Goal: Task Accomplishment & Management: Manage account settings

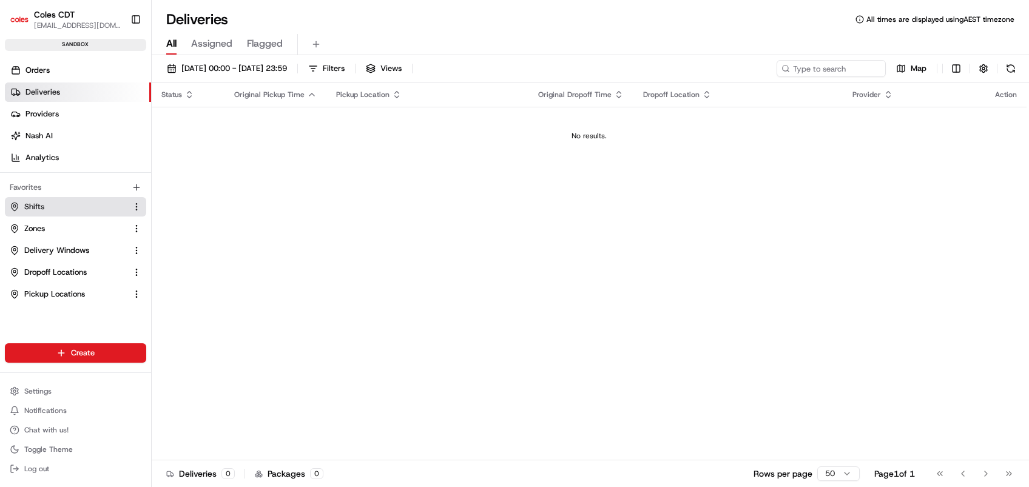
click at [38, 212] on button "Shifts" at bounding box center [75, 206] width 141 height 19
click at [32, 203] on span "Shifts" at bounding box center [34, 206] width 20 height 11
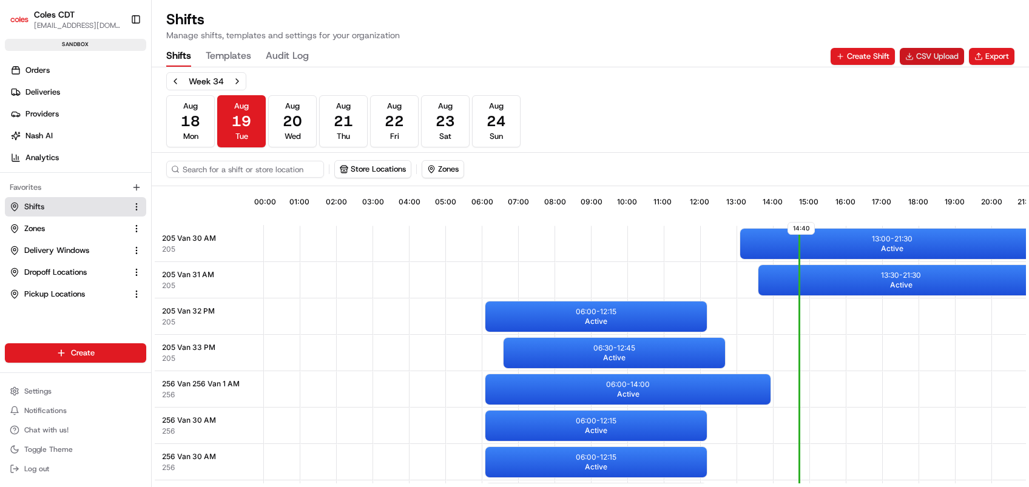
click at [936, 56] on button "CSV Upload" at bounding box center [931, 56] width 64 height 17
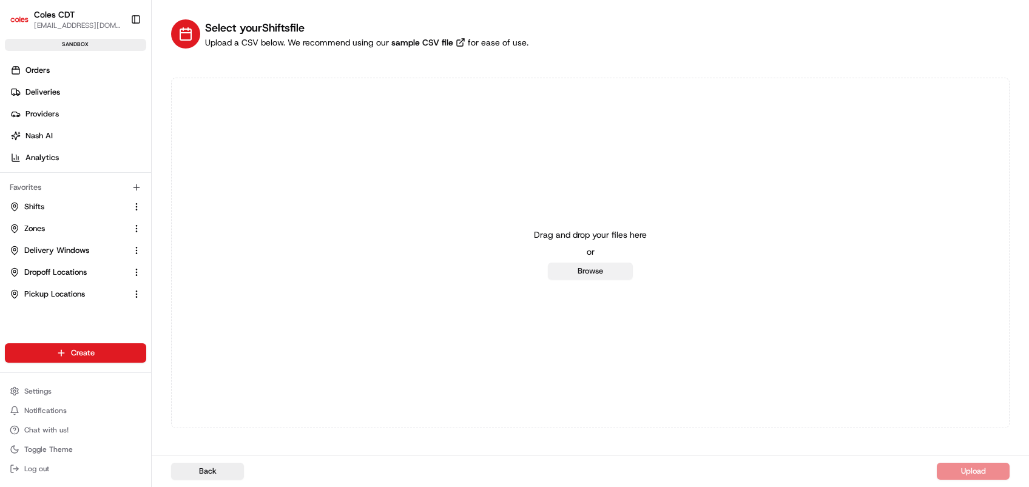
click at [568, 275] on button "Browse" at bounding box center [590, 271] width 85 height 17
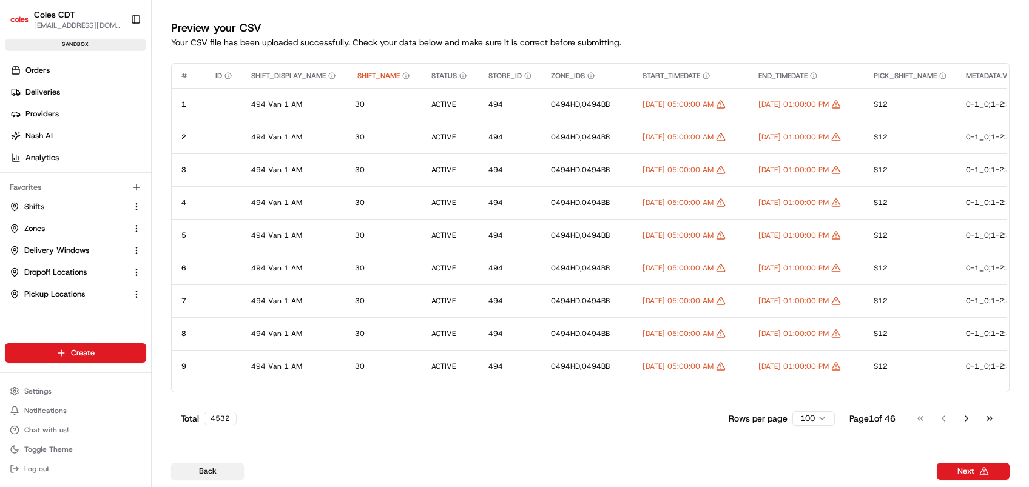
click at [198, 467] on button "Back" at bounding box center [207, 471] width 73 height 17
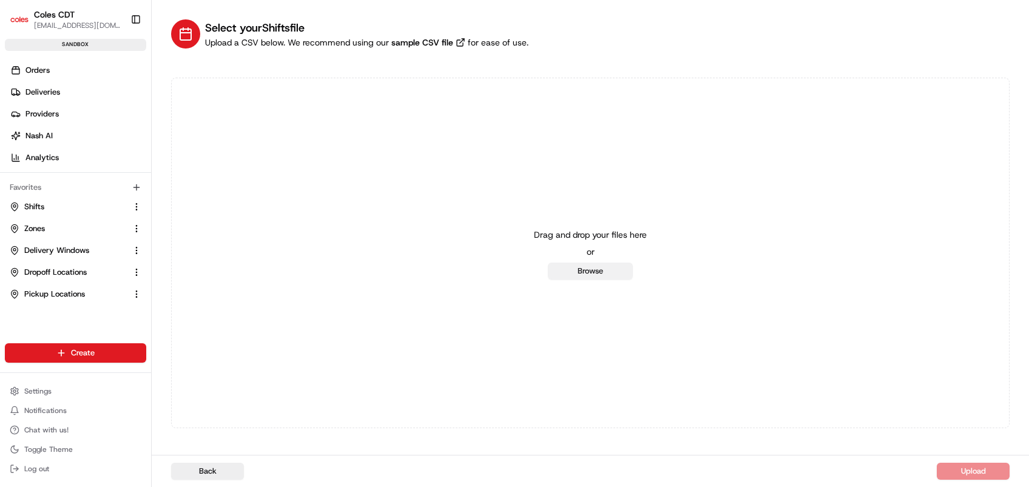
click at [583, 272] on button "Browse" at bounding box center [590, 271] width 85 height 17
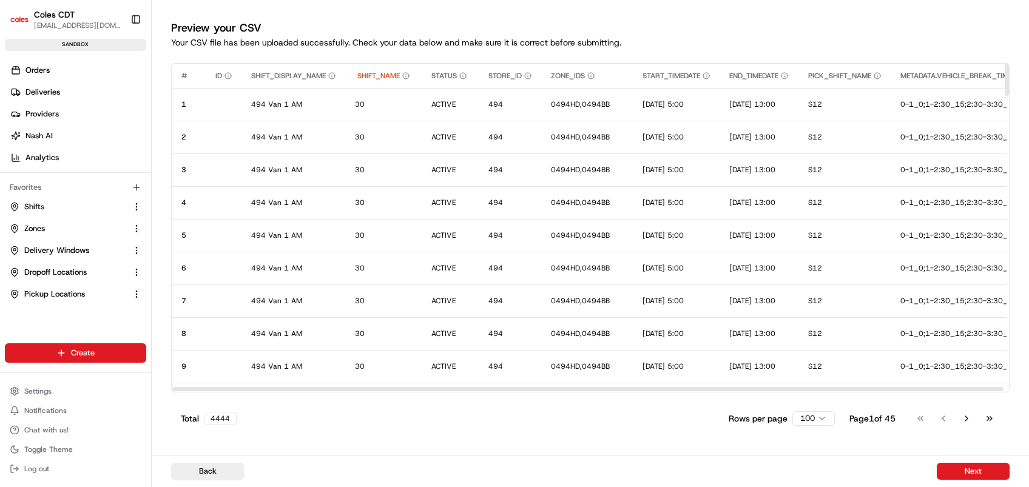
drag, startPoint x: 924, startPoint y: 389, endPoint x: 712, endPoint y: 439, distance: 218.0
click at [451, 391] on div at bounding box center [587, 389] width 831 height 4
click at [951, 472] on button "Next" at bounding box center [972, 471] width 73 height 17
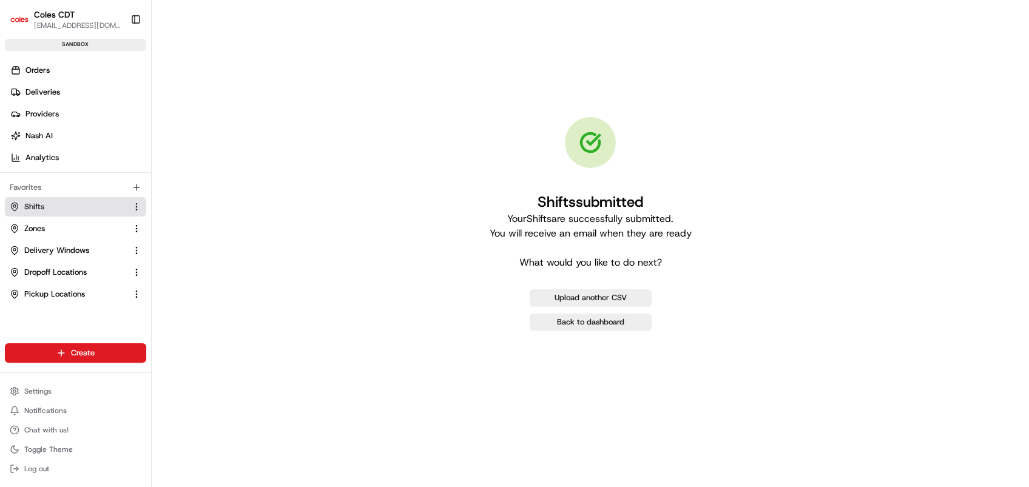
click at [41, 206] on span "Shifts" at bounding box center [34, 206] width 20 height 11
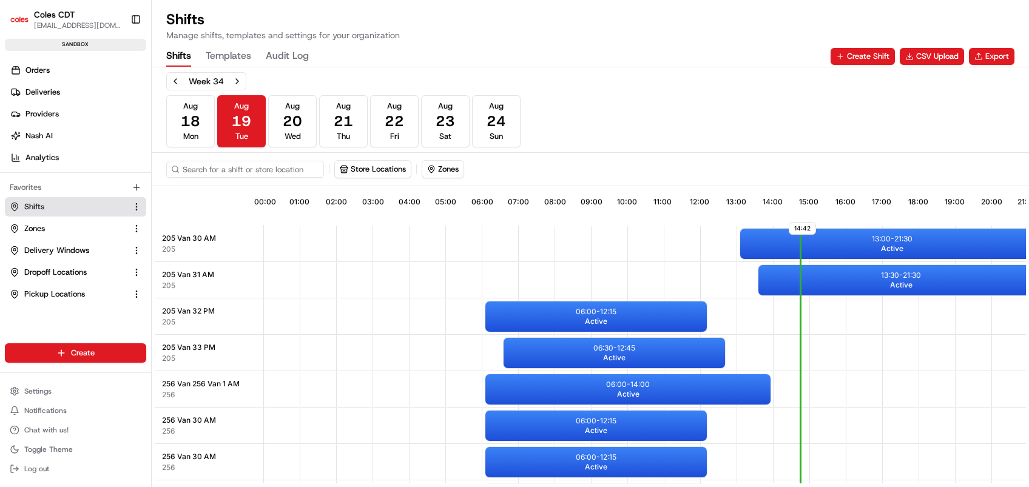
scroll to position [0, 117]
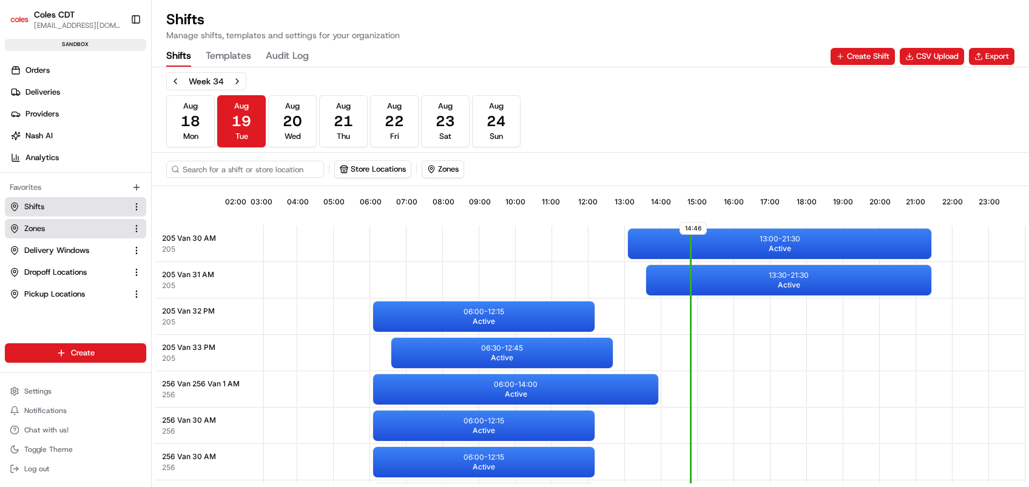
click at [61, 235] on button "Zones" at bounding box center [75, 228] width 141 height 19
click at [65, 225] on link "Zones" at bounding box center [68, 228] width 117 height 11
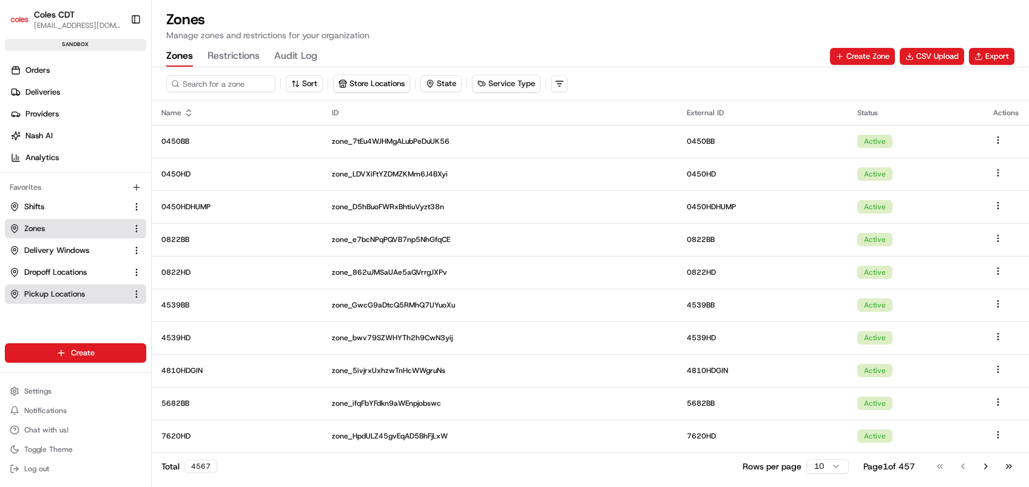
click at [54, 292] on span "Pickup Locations" at bounding box center [54, 294] width 61 height 11
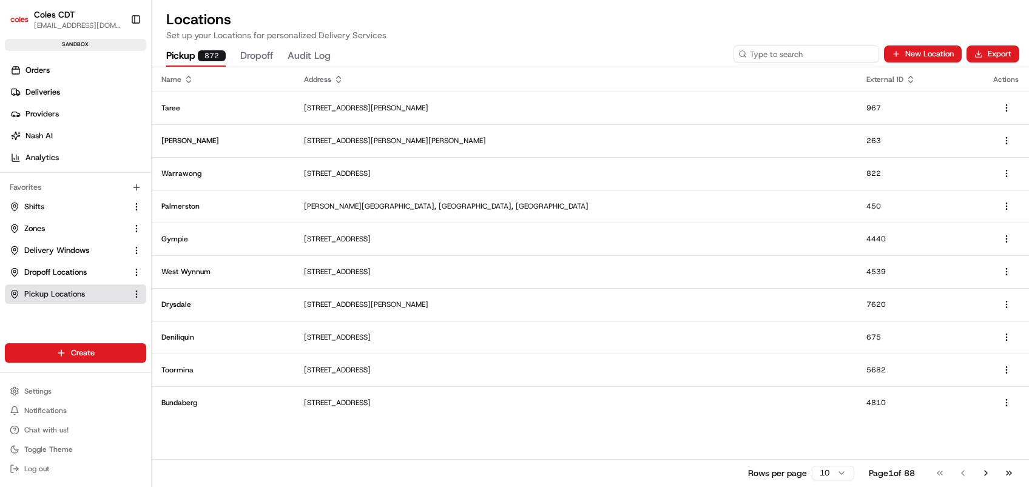
click at [787, 52] on input at bounding box center [806, 53] width 146 height 17
type input "7547"
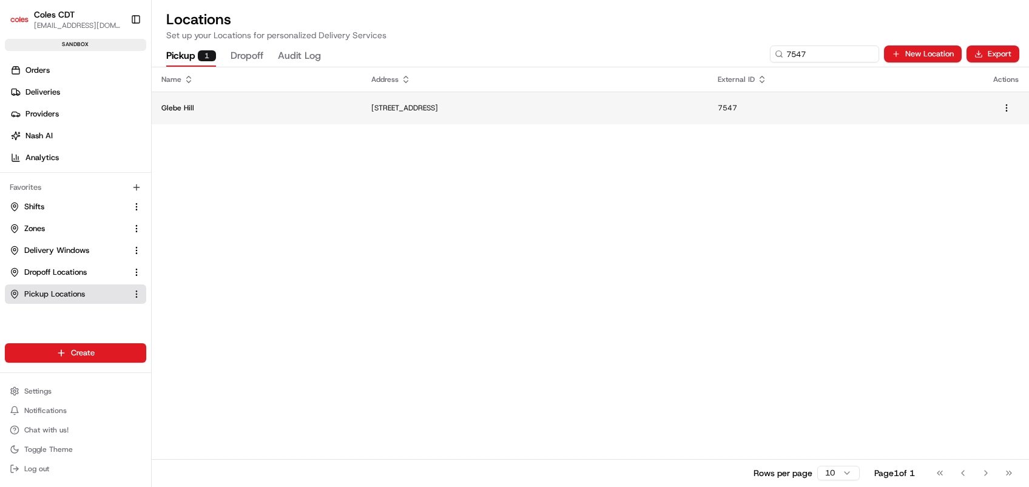
click at [434, 104] on p "Cnr Pass Rd &, Grange Rd W, Howrah TAS 7018, Australia" at bounding box center [534, 108] width 327 height 10
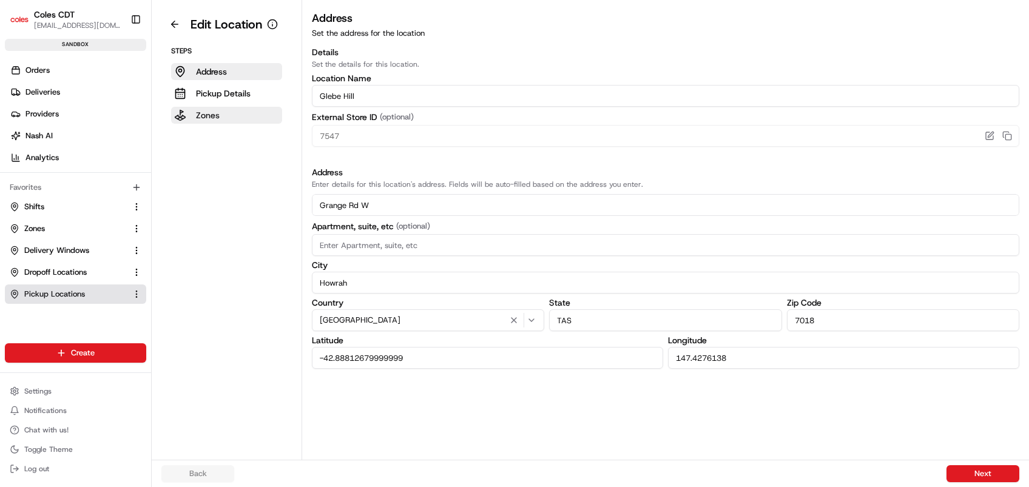
click at [219, 114] on button "Zones" at bounding box center [226, 115] width 111 height 17
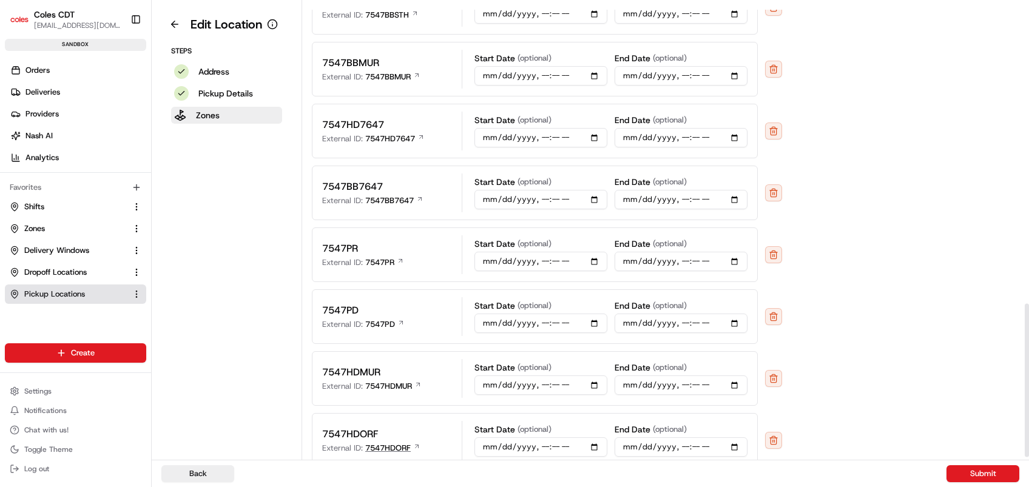
scroll to position [898, 0]
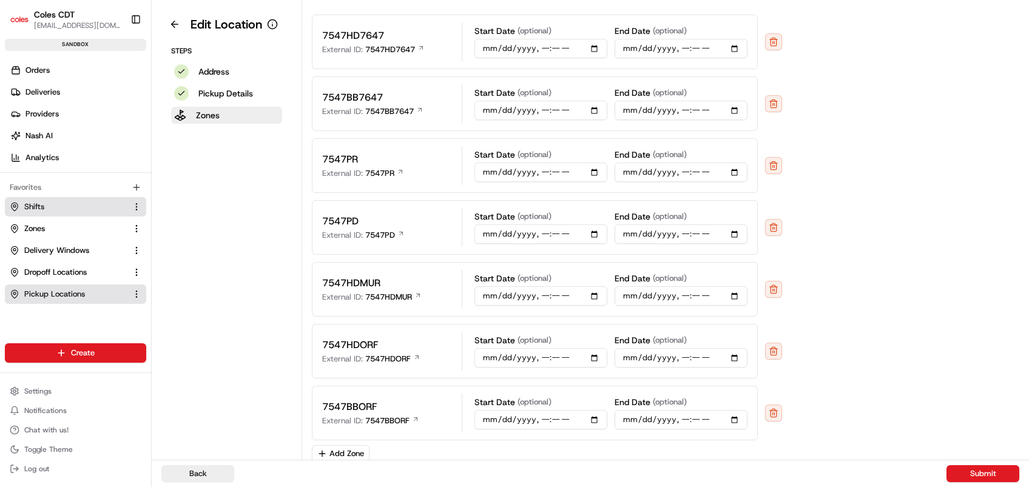
click at [38, 206] on span "Shifts" at bounding box center [34, 206] width 20 height 11
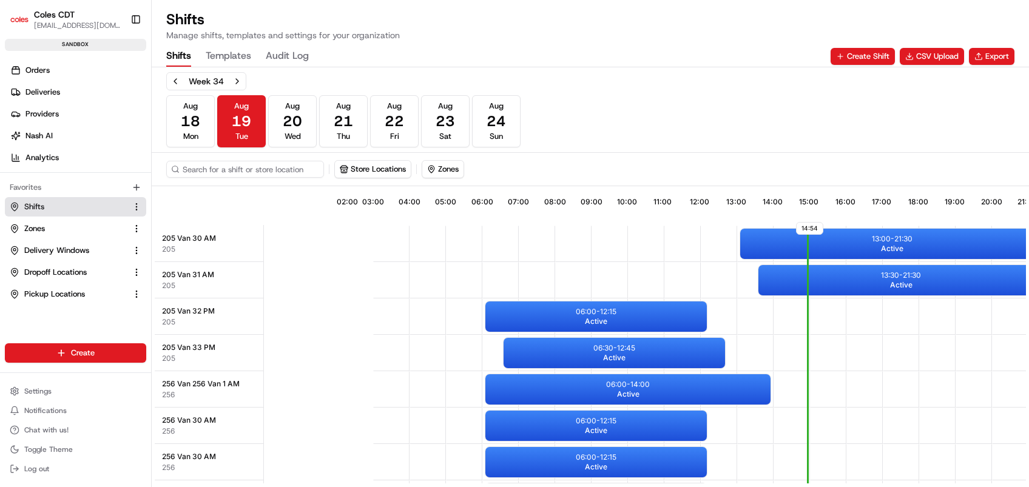
scroll to position [0, 117]
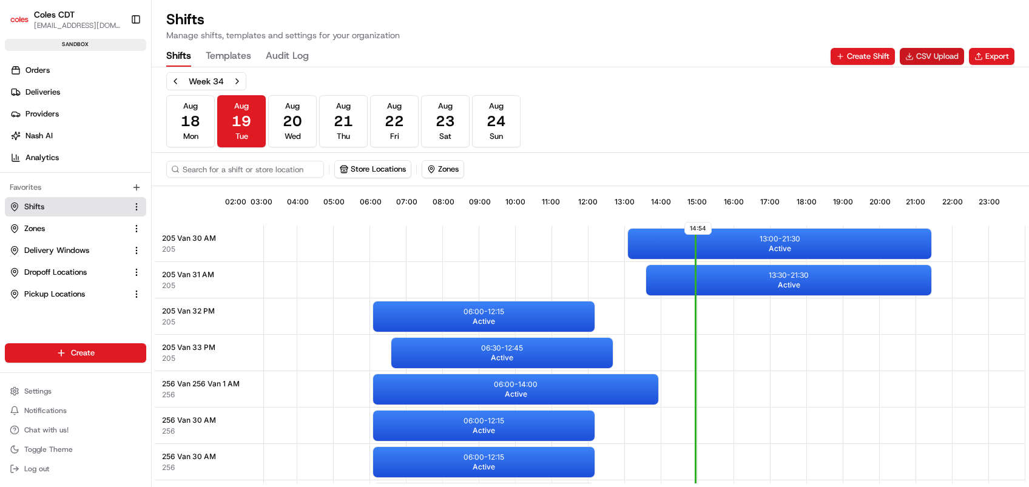
click at [918, 53] on button "CSV Upload" at bounding box center [931, 56] width 64 height 17
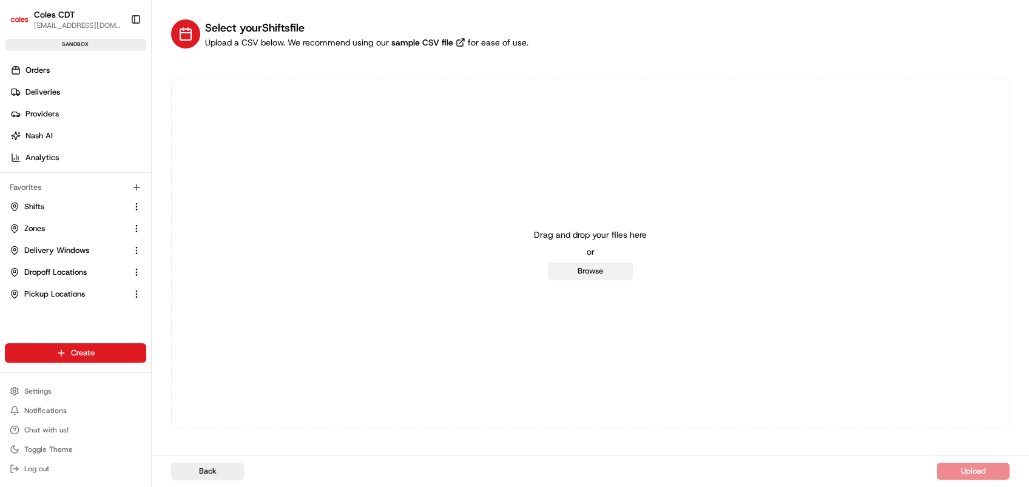
click at [575, 272] on button "Browse" at bounding box center [590, 271] width 85 height 17
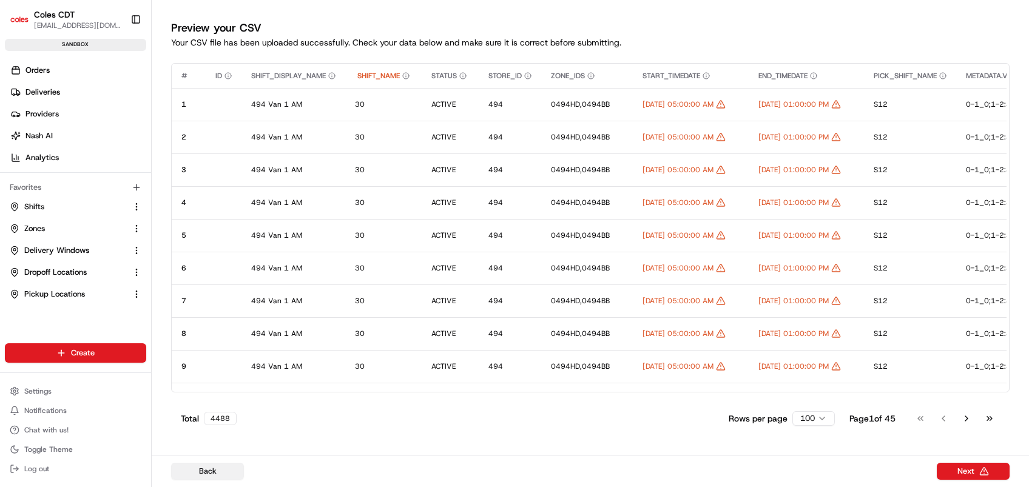
click at [224, 468] on button "Back" at bounding box center [207, 471] width 73 height 17
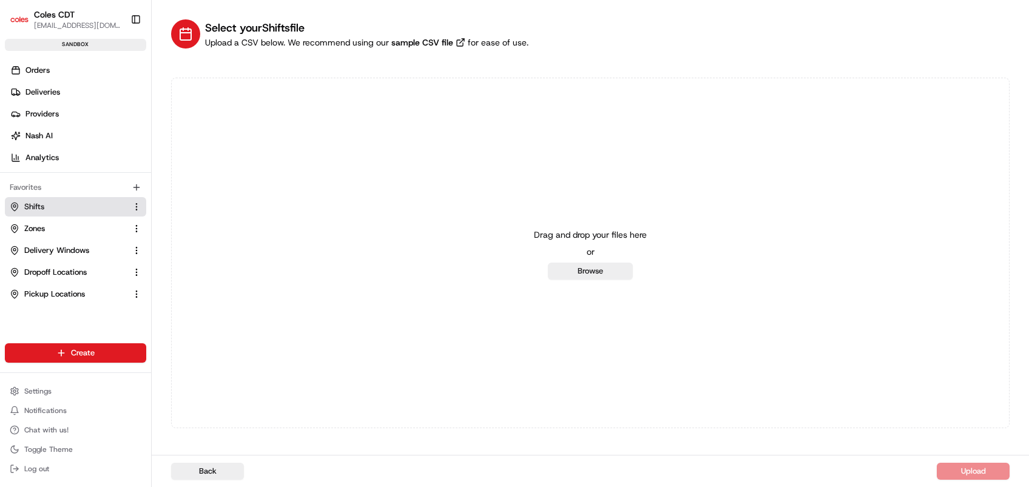
click at [57, 207] on link "Shifts" at bounding box center [68, 206] width 117 height 11
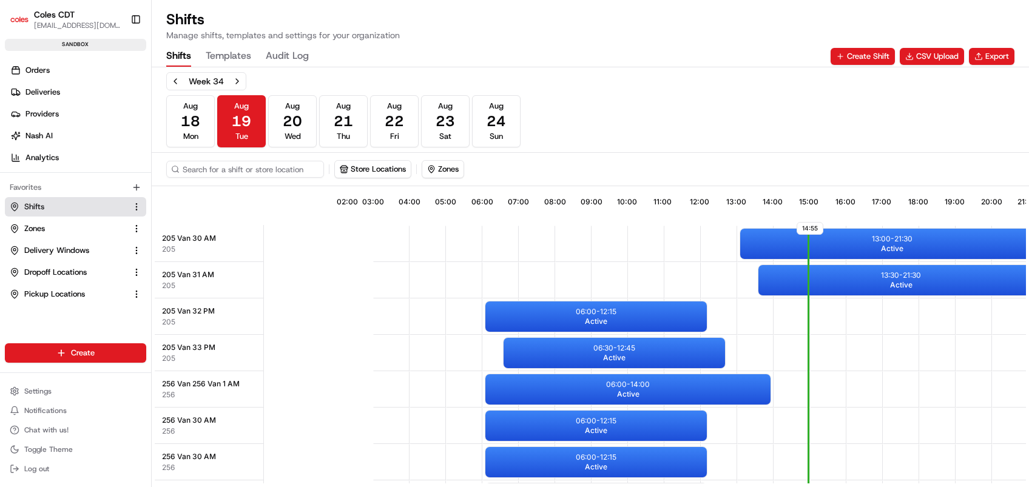
scroll to position [0, 117]
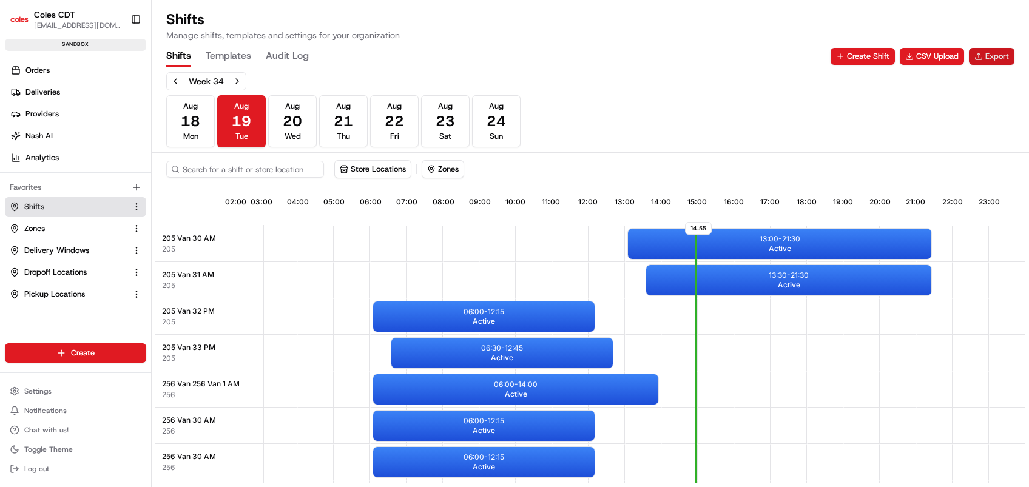
click at [979, 55] on button "Export" at bounding box center [991, 56] width 45 height 17
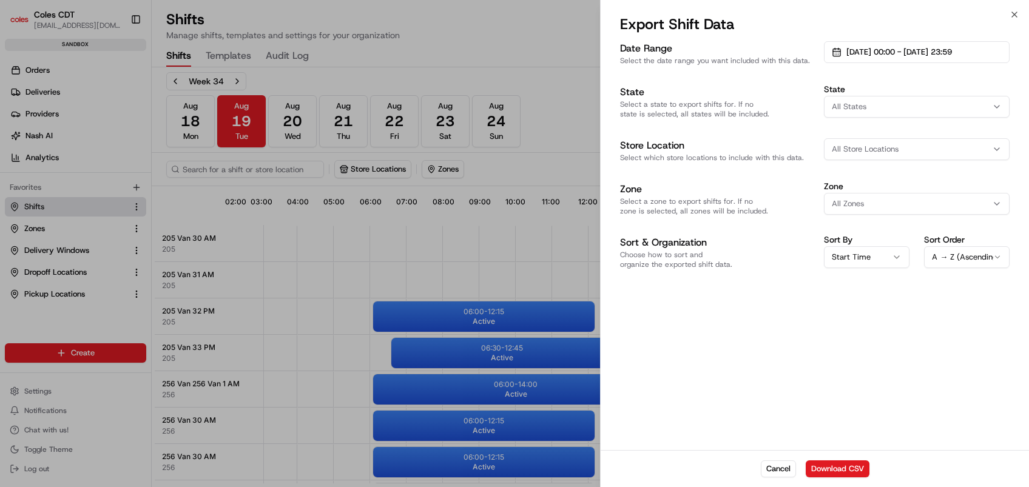
click at [1019, 16] on div "Export Shift Data" at bounding box center [814, 27] width 428 height 24
click at [420, 180] on div at bounding box center [514, 243] width 1029 height 487
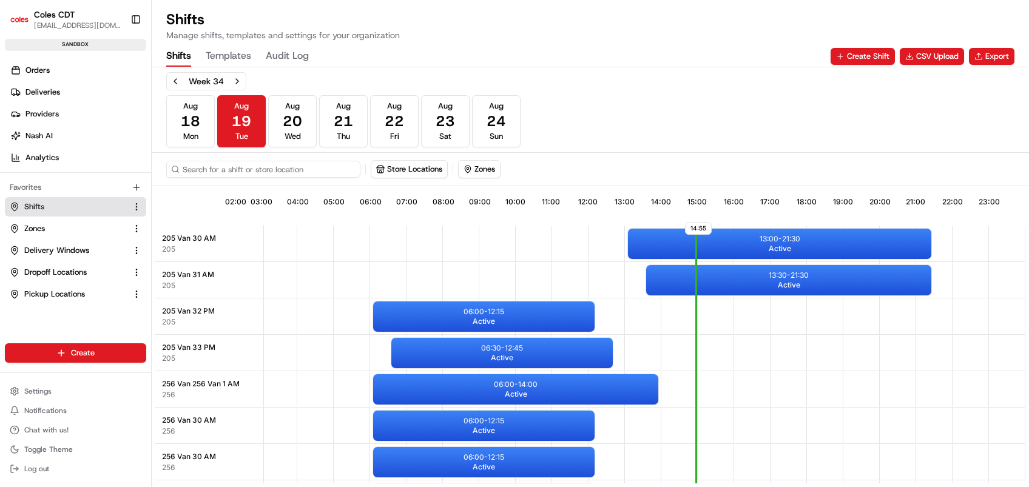
click at [263, 171] on input at bounding box center [263, 169] width 194 height 17
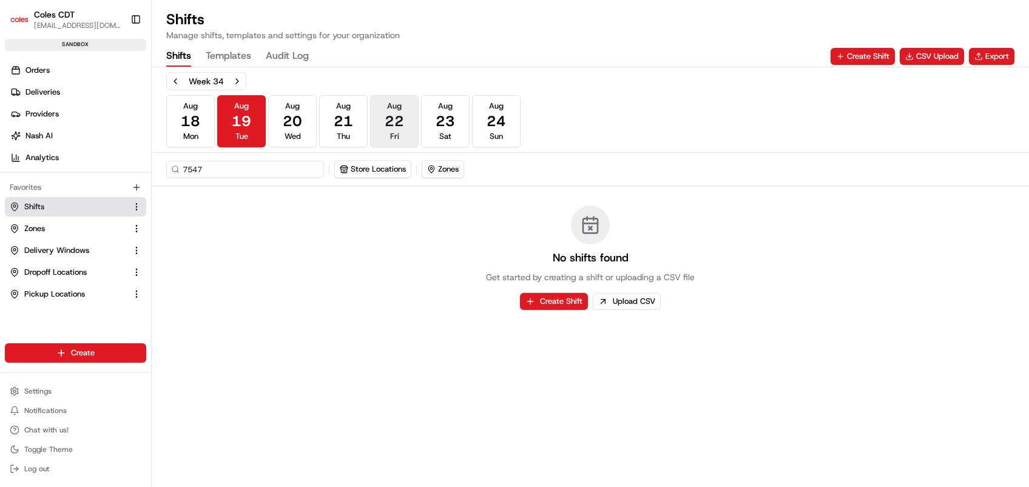
click at [383, 120] on button "Aug 22 Fri" at bounding box center [394, 121] width 49 height 52
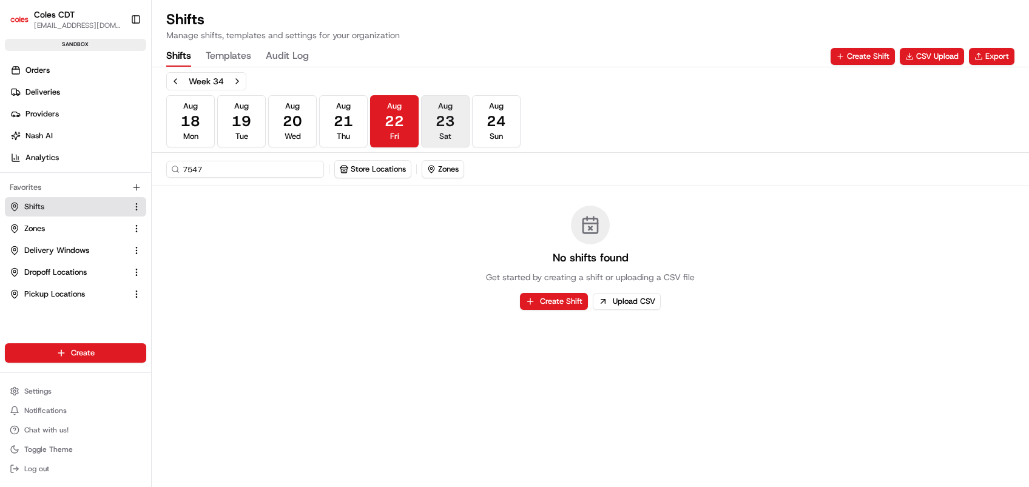
click at [439, 124] on span "23" at bounding box center [444, 121] width 19 height 19
click at [406, 122] on button "Aug 22 Fri" at bounding box center [394, 121] width 49 height 52
click at [280, 167] on input "7547" at bounding box center [263, 169] width 194 height 17
type input "7"
click at [613, 486] on html "Coles CDT sukshma.kumar@coles.com.au Toggle Sidebar sandbox Orders Deliveries P…" at bounding box center [514, 243] width 1029 height 487
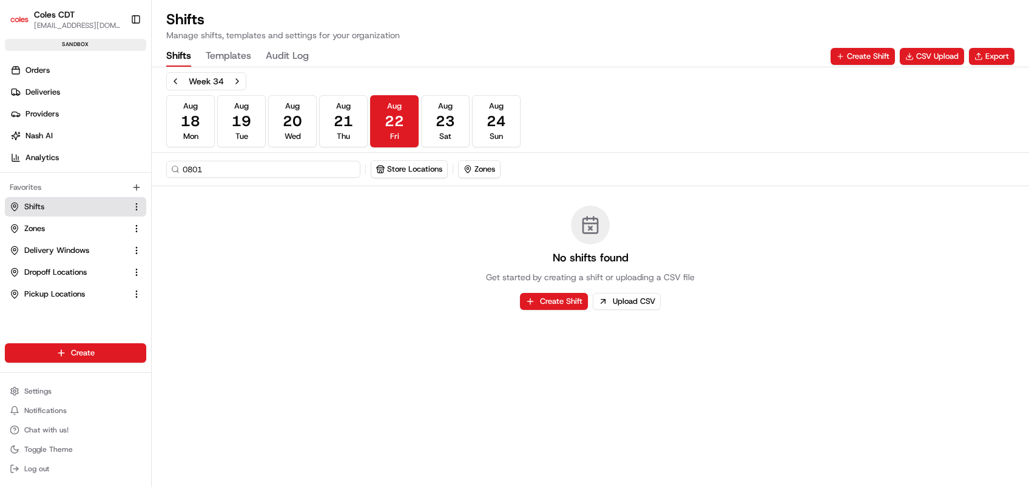
click at [220, 170] on input "0801" at bounding box center [263, 169] width 194 height 17
type input "0"
type input "470"
click at [458, 124] on button "Aug 23 Sat" at bounding box center [445, 121] width 49 height 52
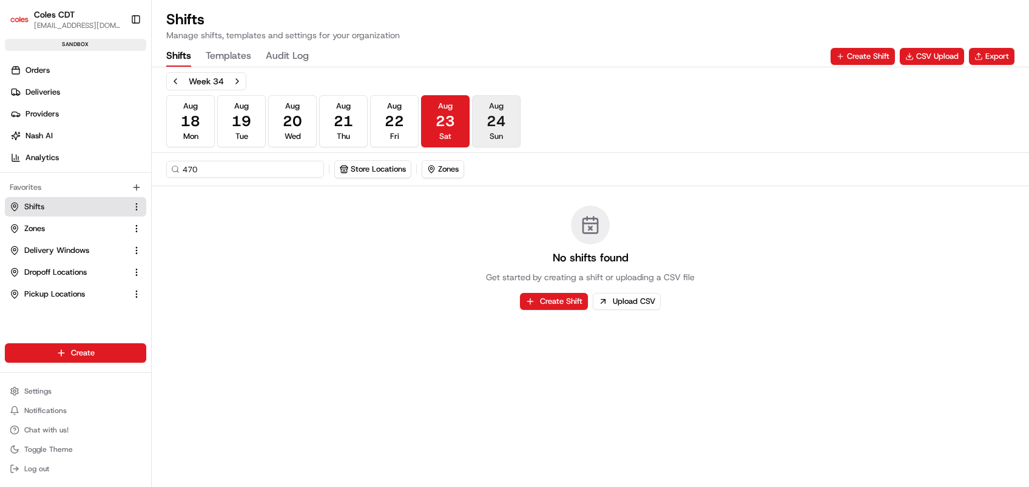
click at [475, 122] on button "Aug 24 Sun" at bounding box center [496, 121] width 49 height 52
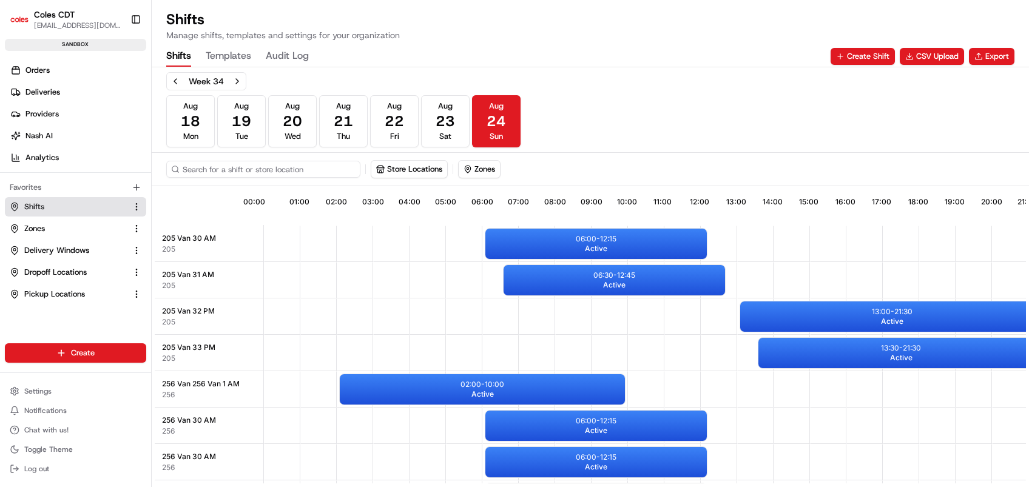
click at [247, 174] on input at bounding box center [263, 169] width 194 height 17
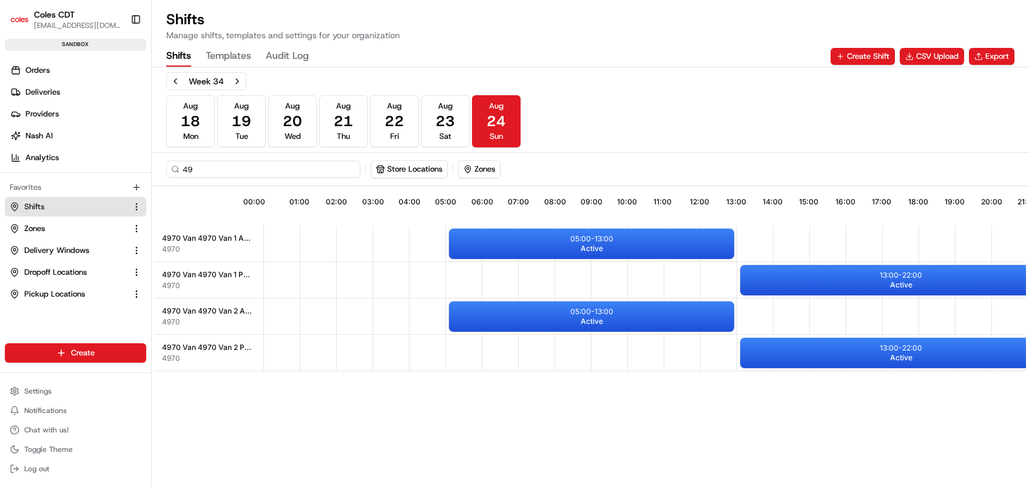
type input "4"
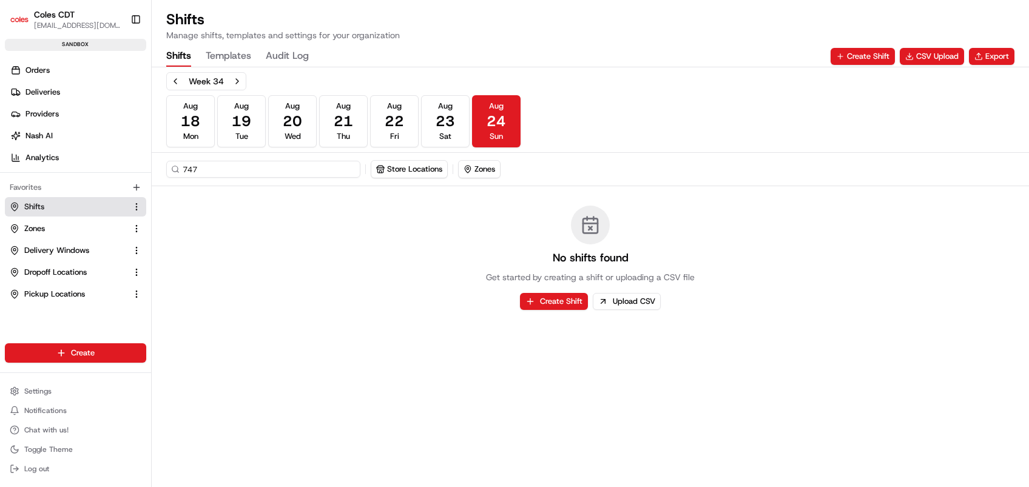
click at [186, 166] on input "747" at bounding box center [263, 169] width 194 height 17
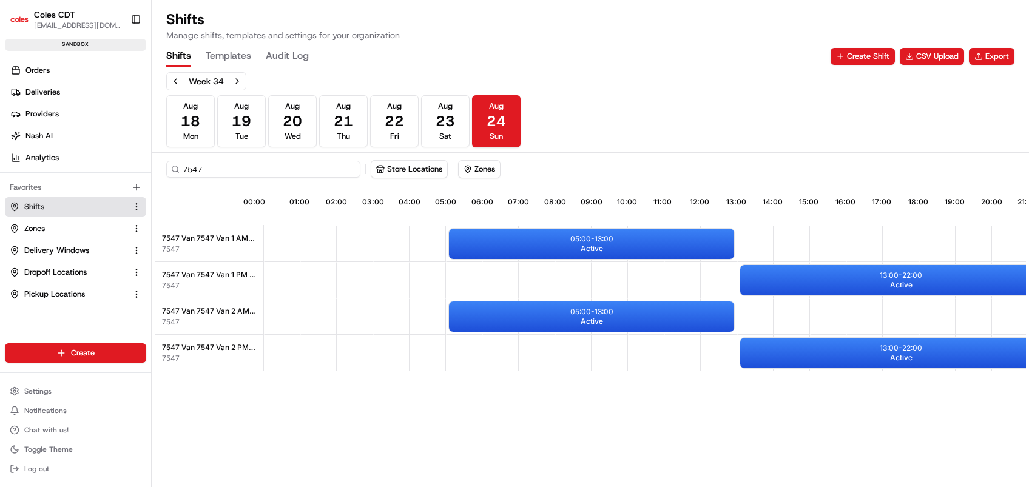
click at [213, 167] on input "7547" at bounding box center [263, 169] width 194 height 17
type input "7"
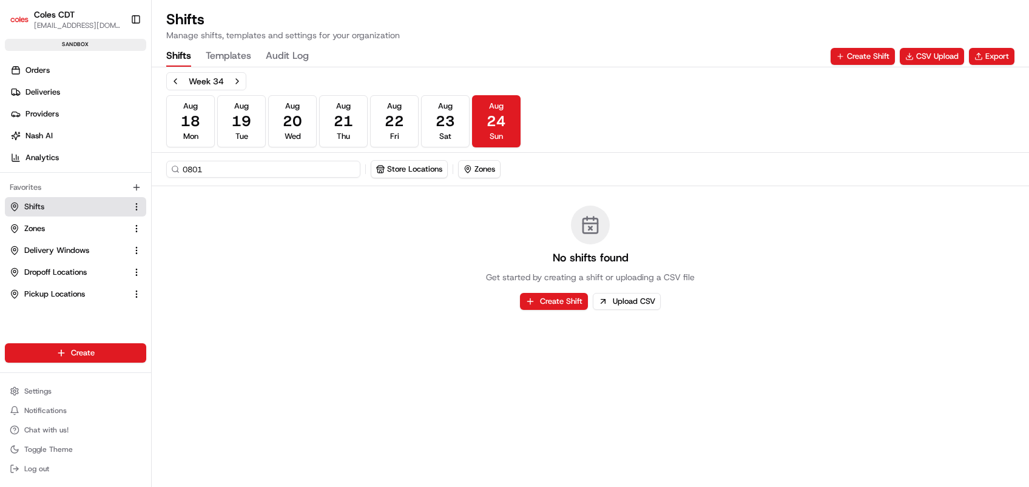
type input "0801"
click at [932, 53] on button "CSV Upload" at bounding box center [931, 56] width 64 height 17
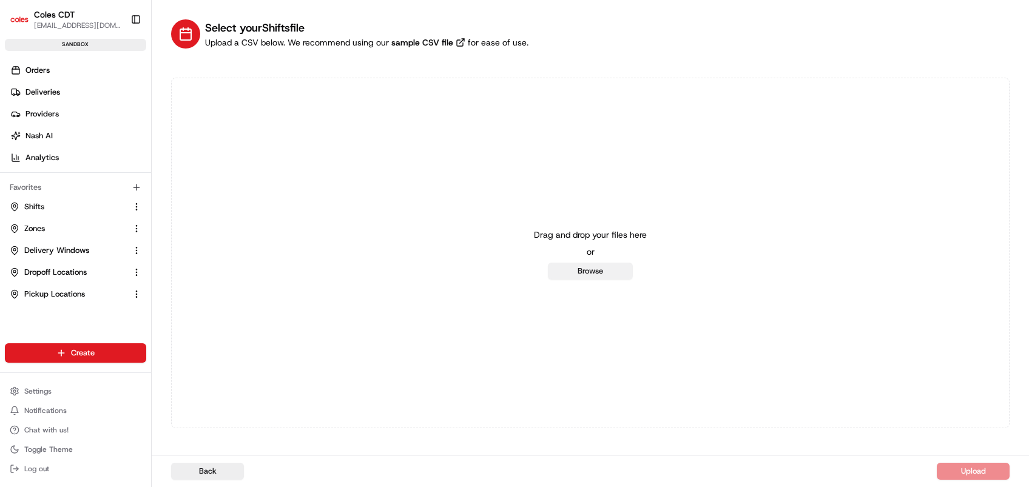
click at [603, 272] on button "Browse" at bounding box center [590, 271] width 85 height 17
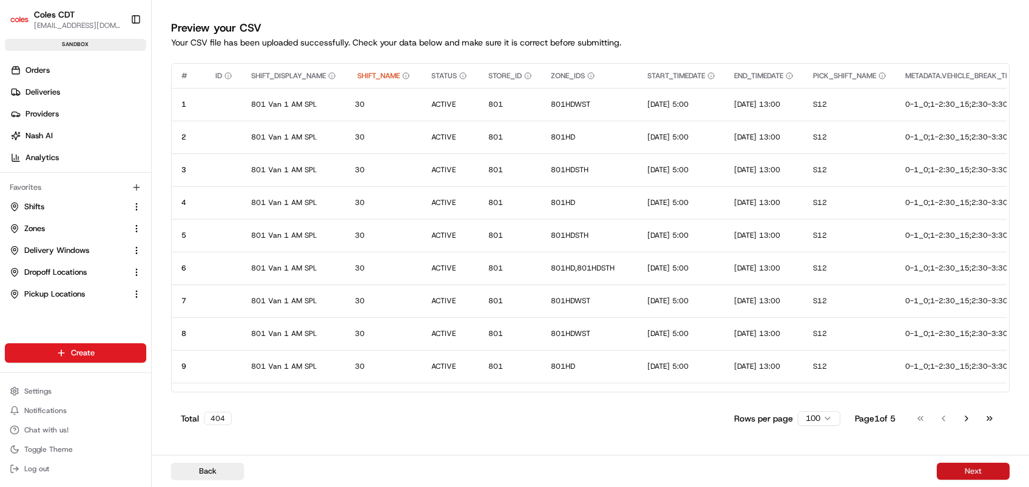
click at [954, 470] on button "Next" at bounding box center [972, 471] width 73 height 17
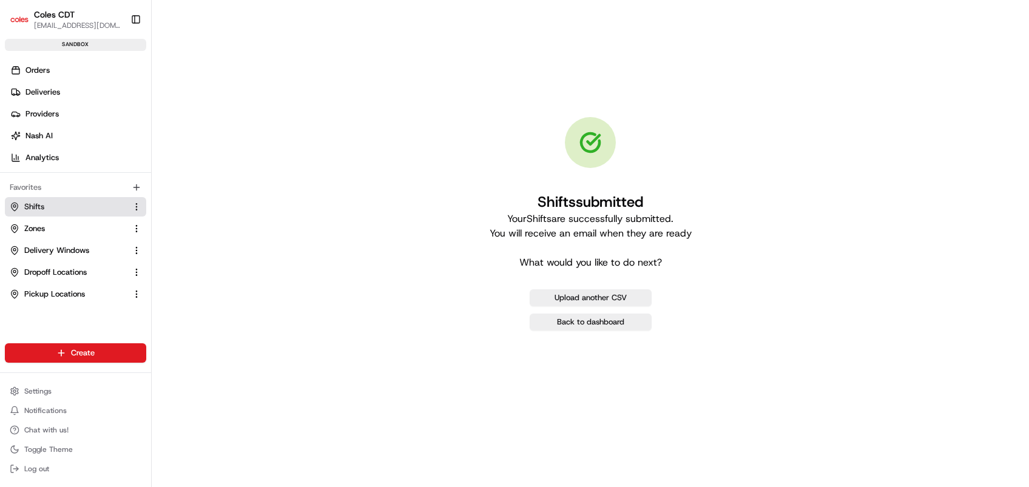
click at [35, 208] on span "Shifts" at bounding box center [34, 206] width 20 height 11
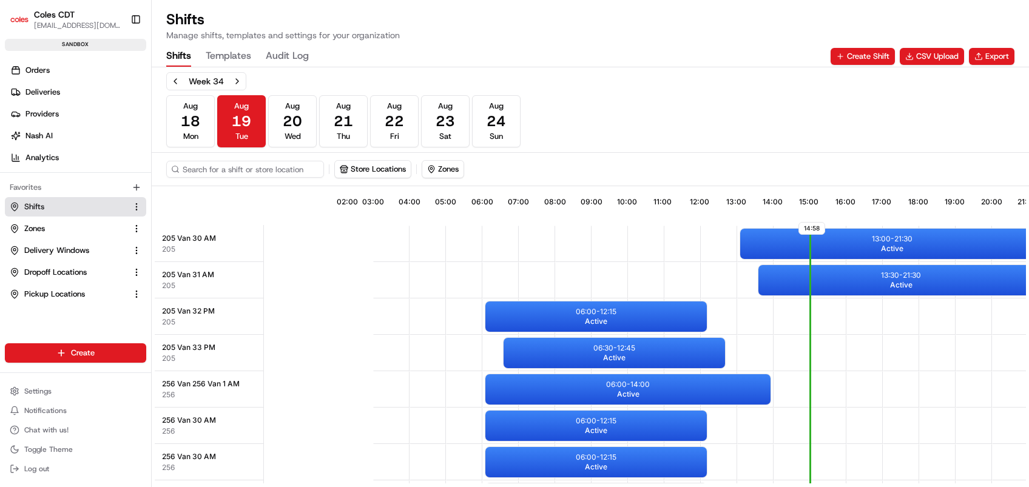
scroll to position [0, 117]
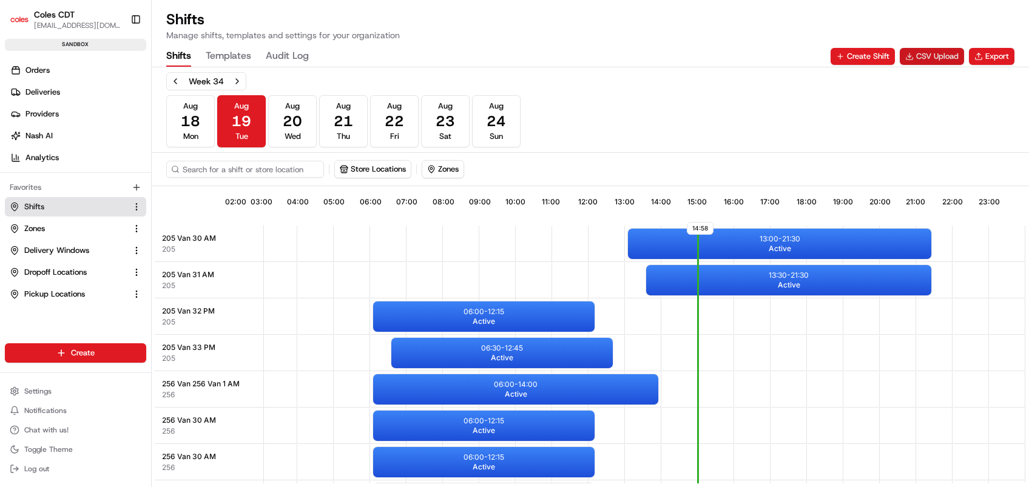
click at [925, 50] on button "CSV Upload" at bounding box center [931, 56] width 64 height 17
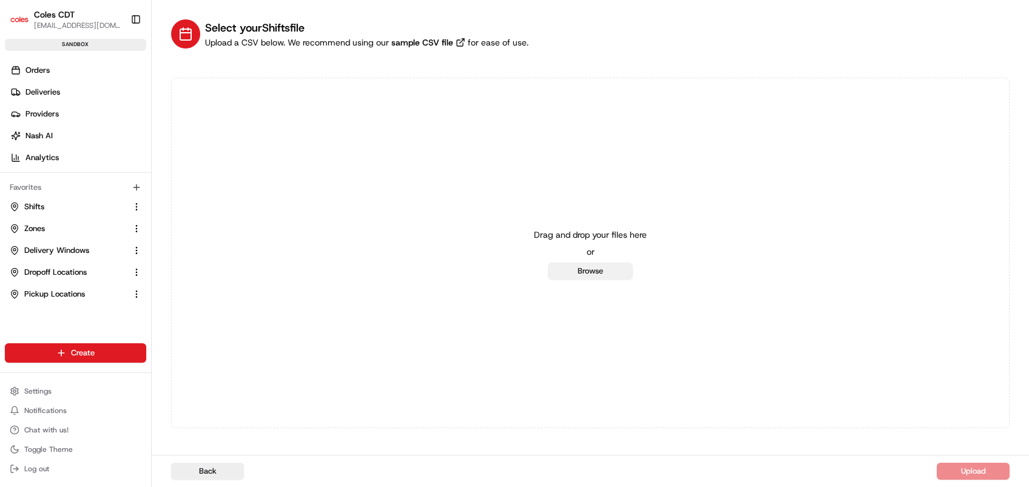
click at [582, 272] on button "Browse" at bounding box center [590, 271] width 85 height 17
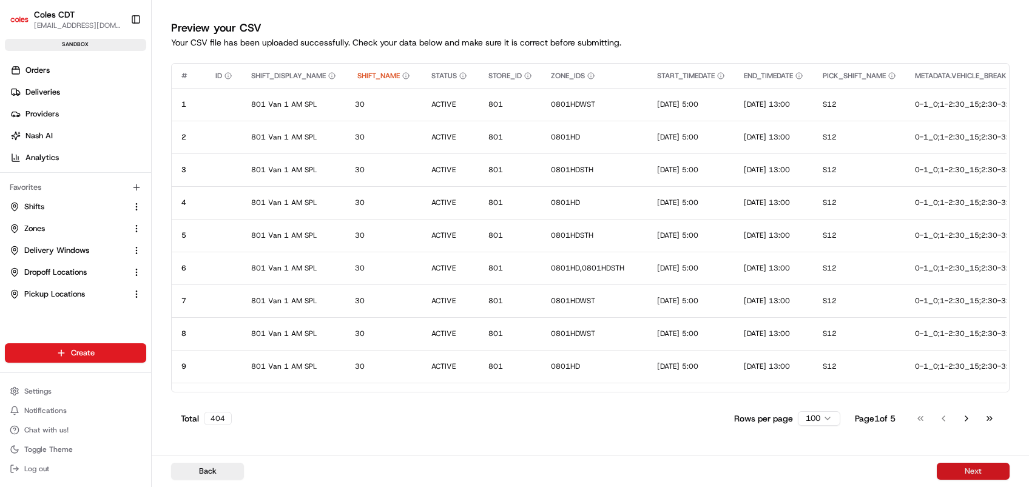
click at [969, 467] on button "Next" at bounding box center [972, 471] width 73 height 17
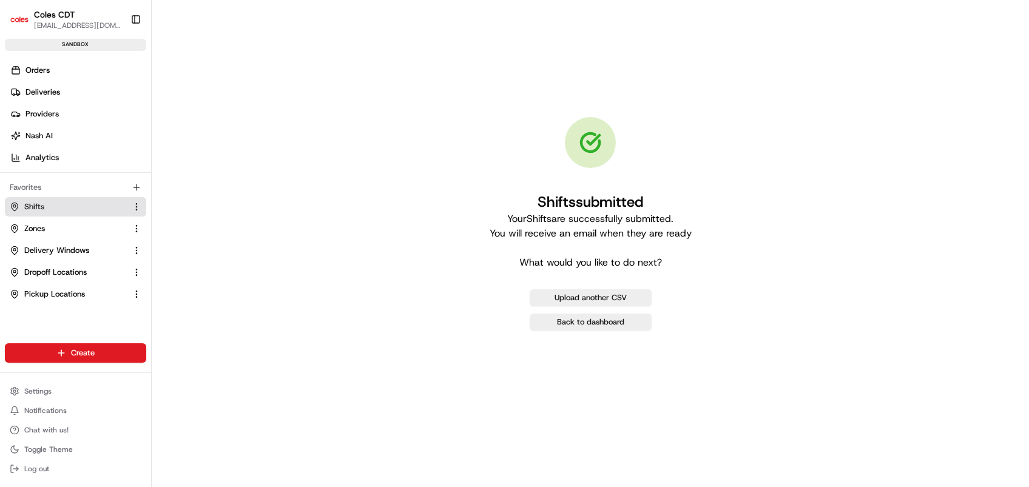
click at [52, 207] on link "Shifts" at bounding box center [68, 206] width 117 height 11
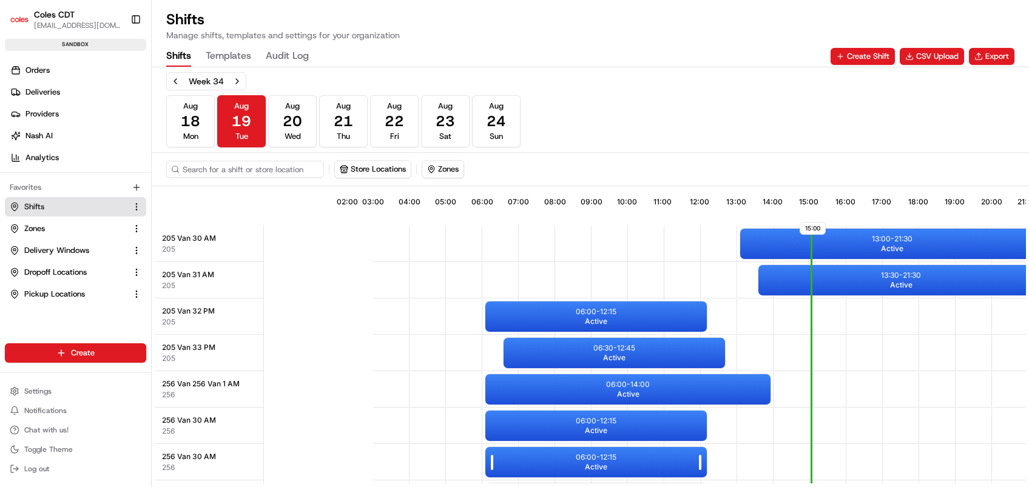
scroll to position [0, 117]
